Goal: Information Seeking & Learning: Understand process/instructions

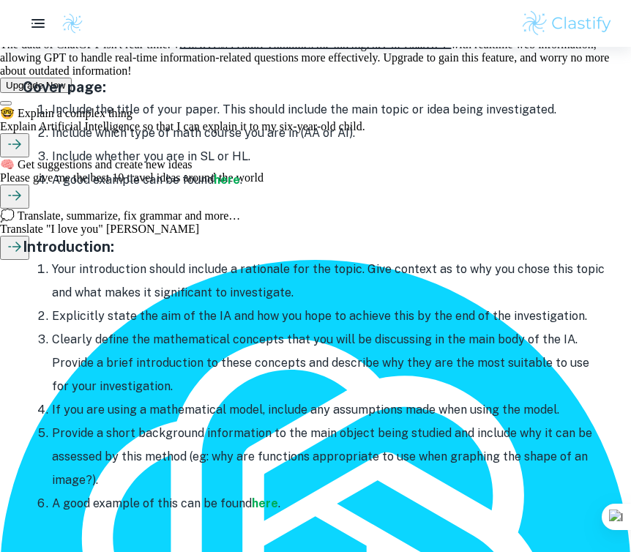
scroll to position [781, 0]
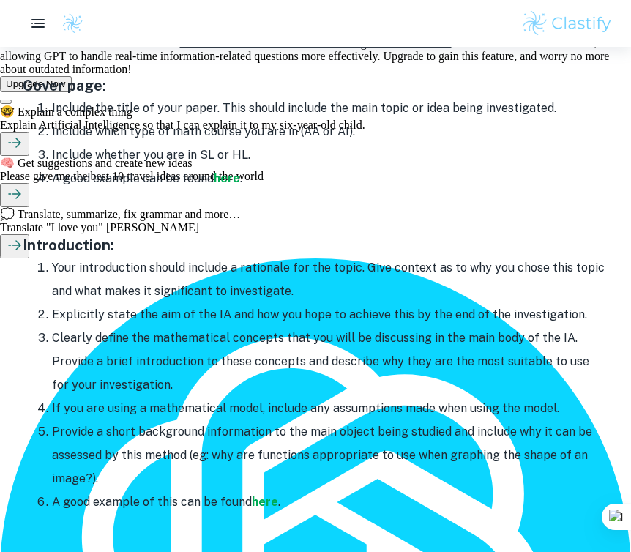
click at [387, 295] on li "Your introduction should include a rationale for the topic. Give context as to …" at bounding box center [330, 279] width 556 height 47
click at [341, 371] on li "Clearly define the mathematical concepts that you will be discussing in the mai…" at bounding box center [330, 361] width 556 height 70
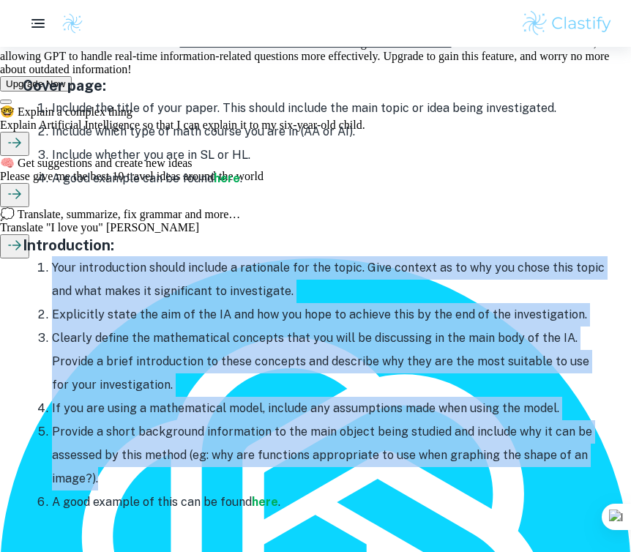
drag, startPoint x: 48, startPoint y: 268, endPoint x: 276, endPoint y: 484, distance: 314.7
type textarea "Your introduction should include a rationale for the topic. Give context as to …"
click at [276, 484] on ol "Your introduction should include a rationale for the topic. Give context as to …" at bounding box center [315, 385] width 585 height 258
copy ol "Your introduction should include a rationale for the topic. Give context as to …"
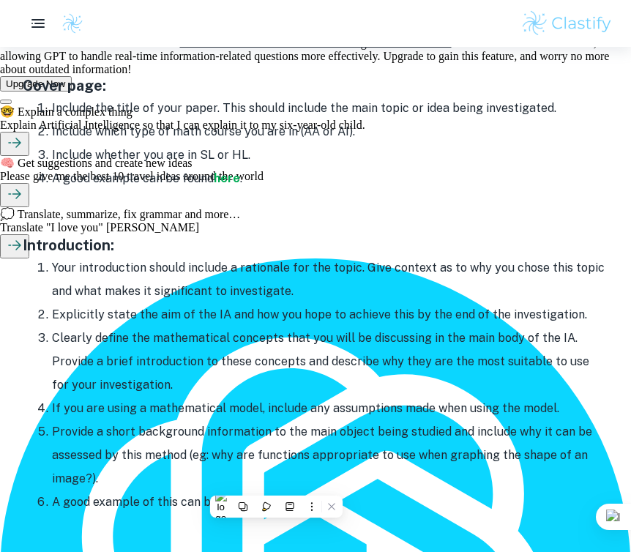
click at [261, 251] on h3 "Introduction:" at bounding box center [315, 245] width 585 height 22
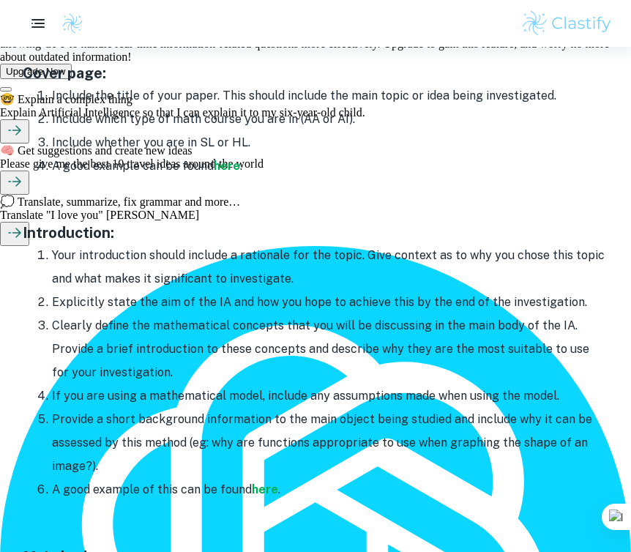
scroll to position [795, 0]
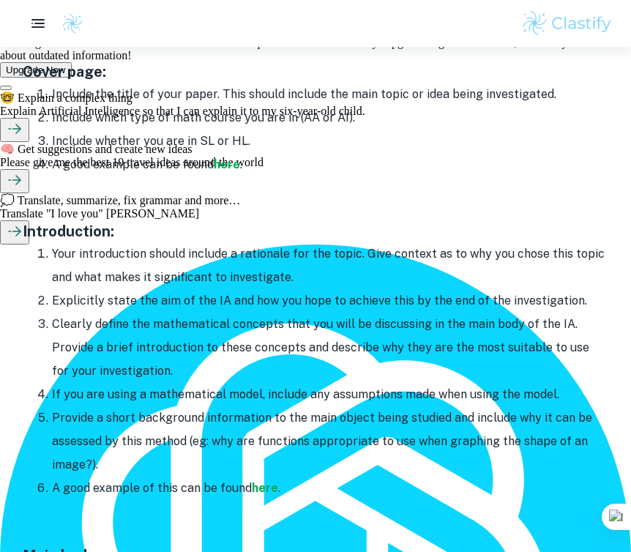
drag, startPoint x: 345, startPoint y: 250, endPoint x: 506, endPoint y: 378, distance: 205.8
click at [506, 378] on ol "Your introduction should include a rationale for the topic. Give context as to …" at bounding box center [315, 371] width 585 height 258
click at [401, 329] on li "Clearly define the mathematical concepts that you will be discussing in the mai…" at bounding box center [330, 347] width 556 height 70
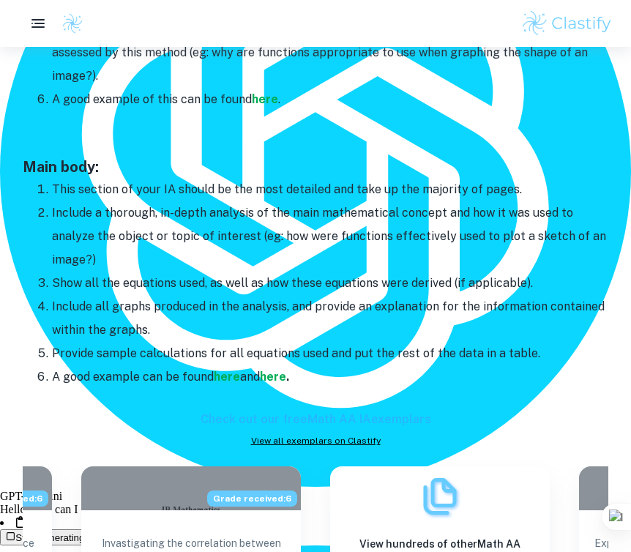
scroll to position [1189, 0]
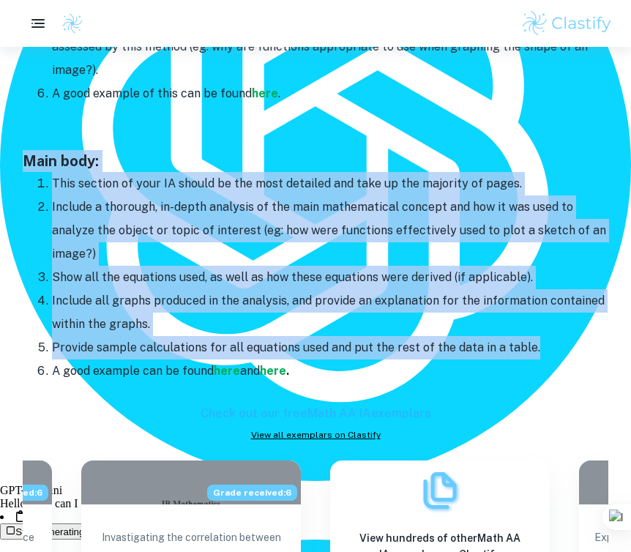
drag, startPoint x: 19, startPoint y: 157, endPoint x: 541, endPoint y: 356, distance: 558.5
click at [541, 356] on div "Math IA Format and Structure By [PERSON_NAME] • [DATE] Get feedback on your Mat…" at bounding box center [316, 102] width 596 height 2335
copy div "Main body: This section of your IA should be the most detailed and take up the …"
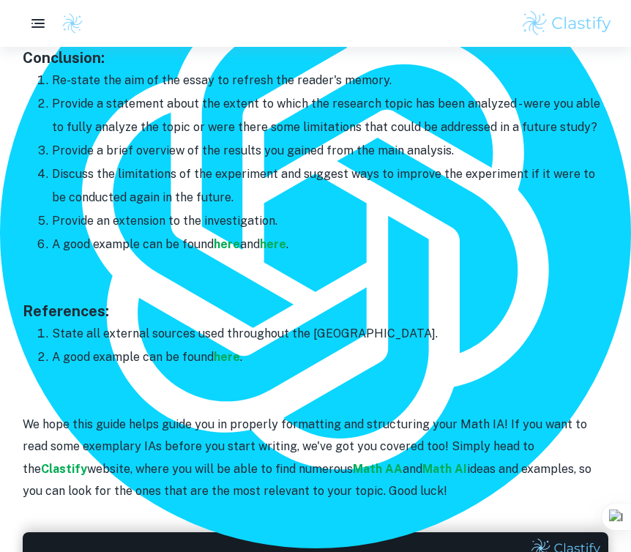
scroll to position [1762, 0]
